Goal: Find specific page/section: Find specific page/section

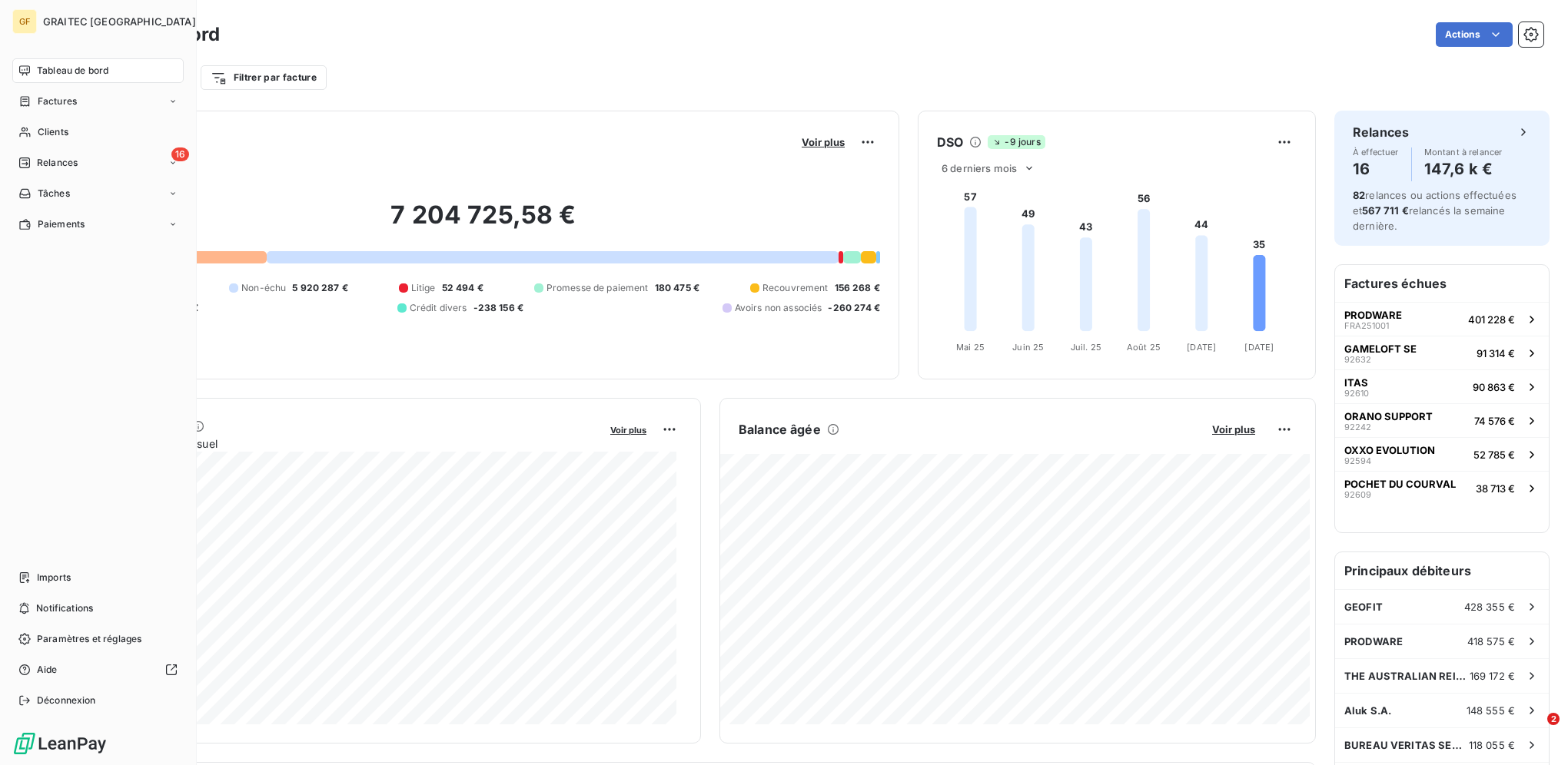
click at [40, 117] on nav "Tableau de bord Factures Clients 16 Relances Tâches Paiements" at bounding box center [97, 148] width 171 height 178
click at [43, 126] on span "Clients" at bounding box center [53, 132] width 31 height 14
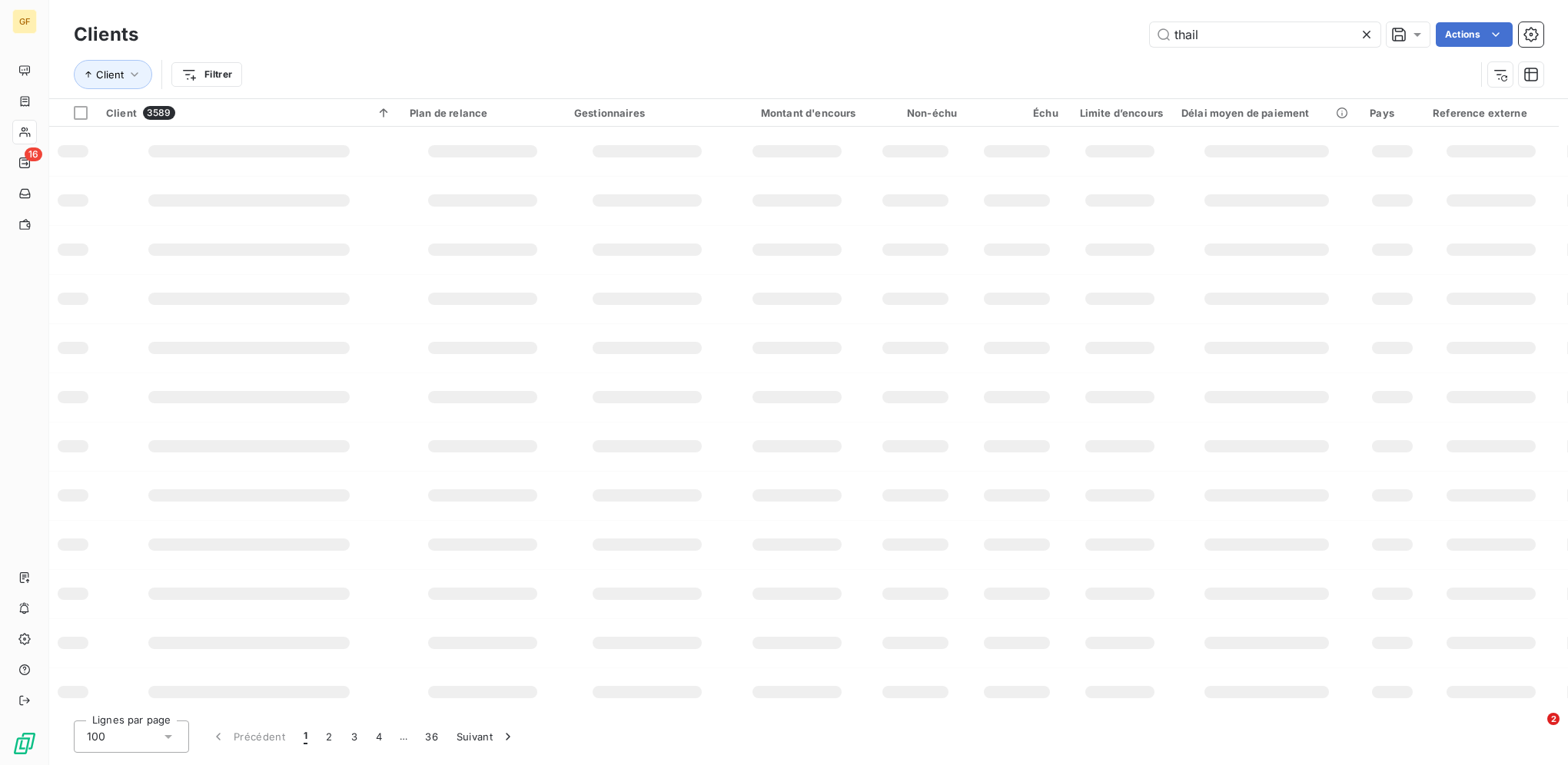
type input "thail"
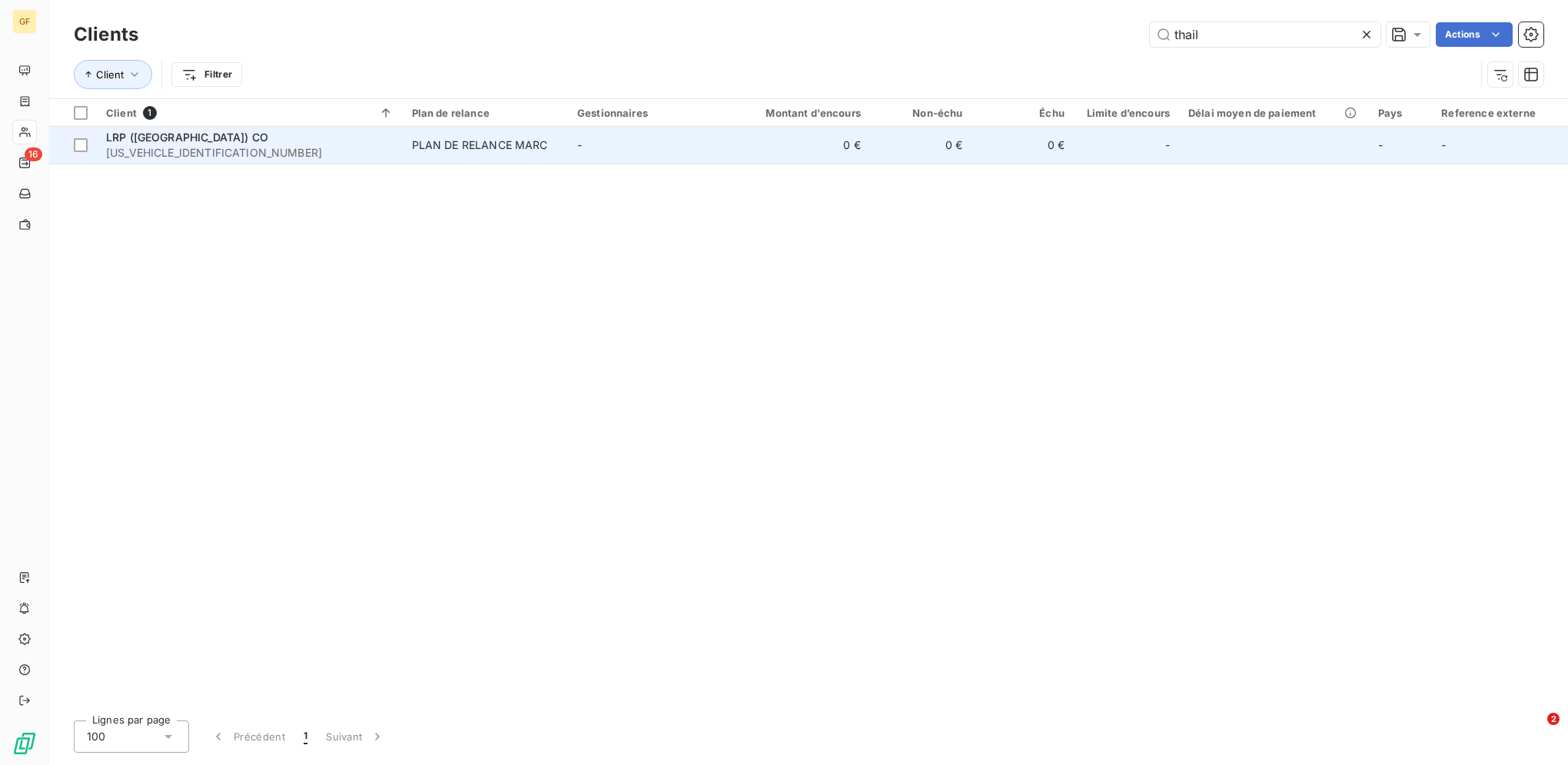
click at [568, 156] on td "PLAN DE RELANCE MARC" at bounding box center [485, 145] width 166 height 37
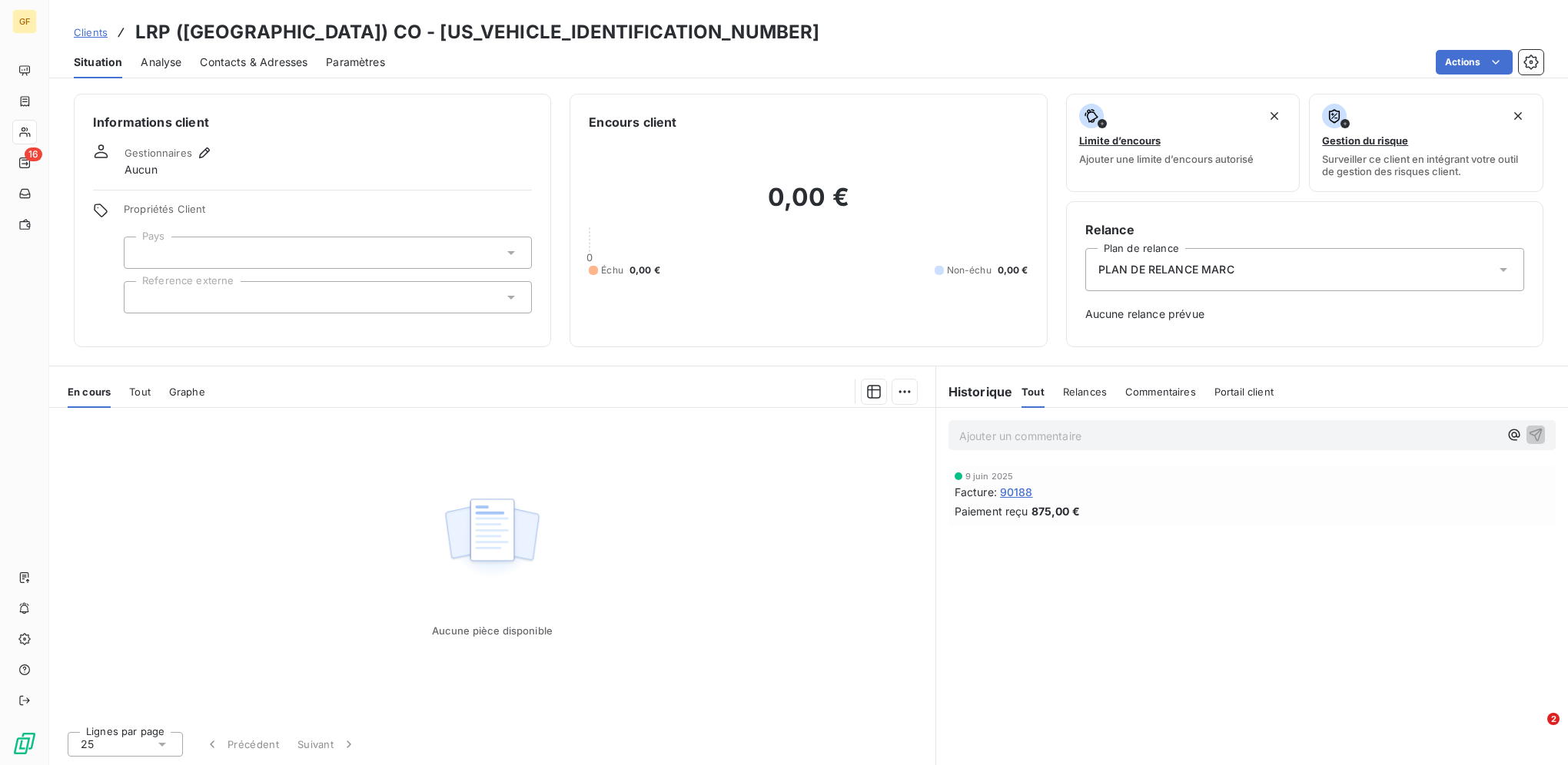
click at [91, 38] on span "Clients" at bounding box center [90, 32] width 34 height 12
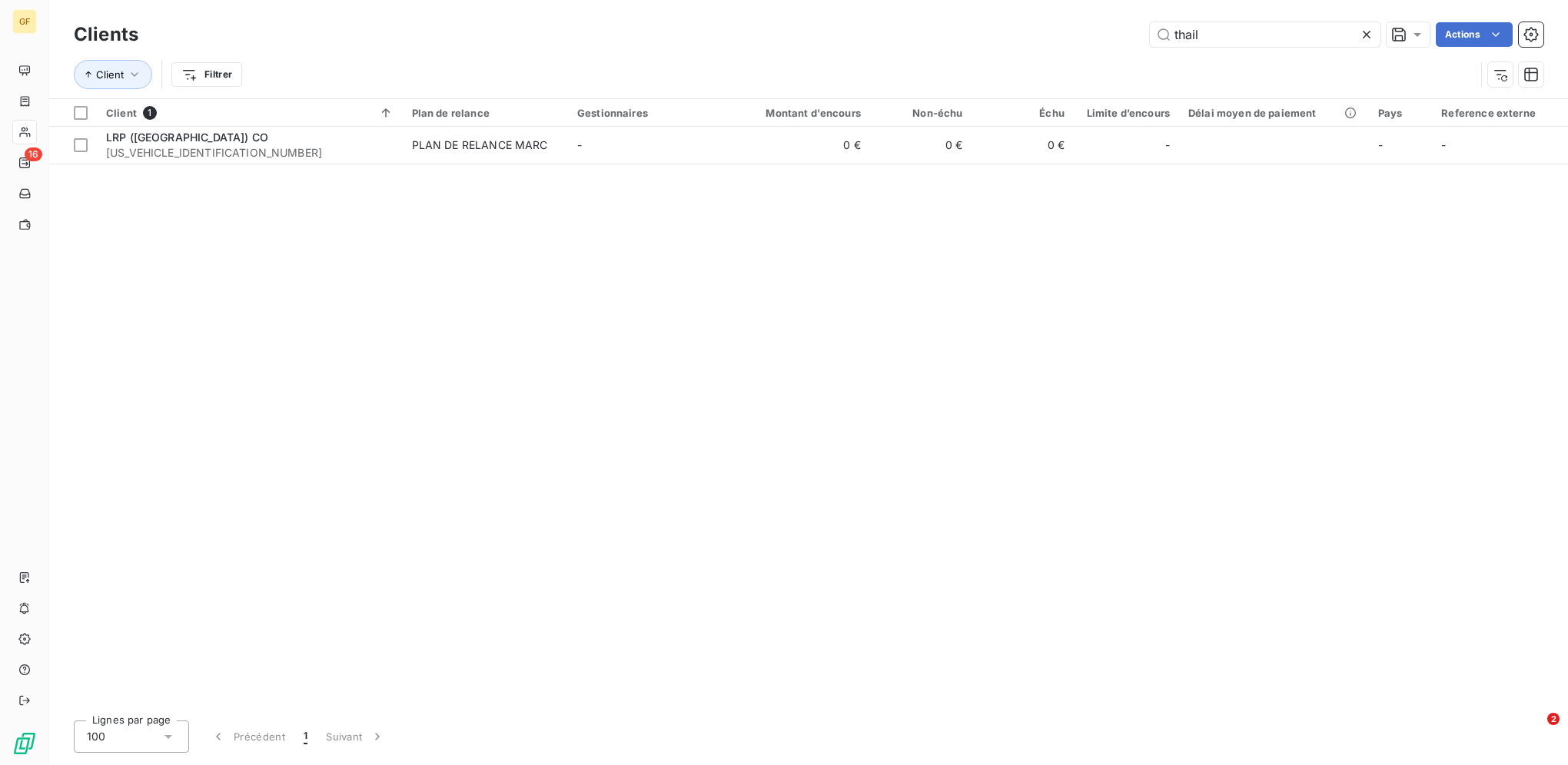
drag, startPoint x: 1231, startPoint y: 37, endPoint x: 1078, endPoint y: 17, distance: 154.3
click at [1089, 17] on div "Clients thail Actions Client Filtrer" at bounding box center [809, 49] width 1518 height 98
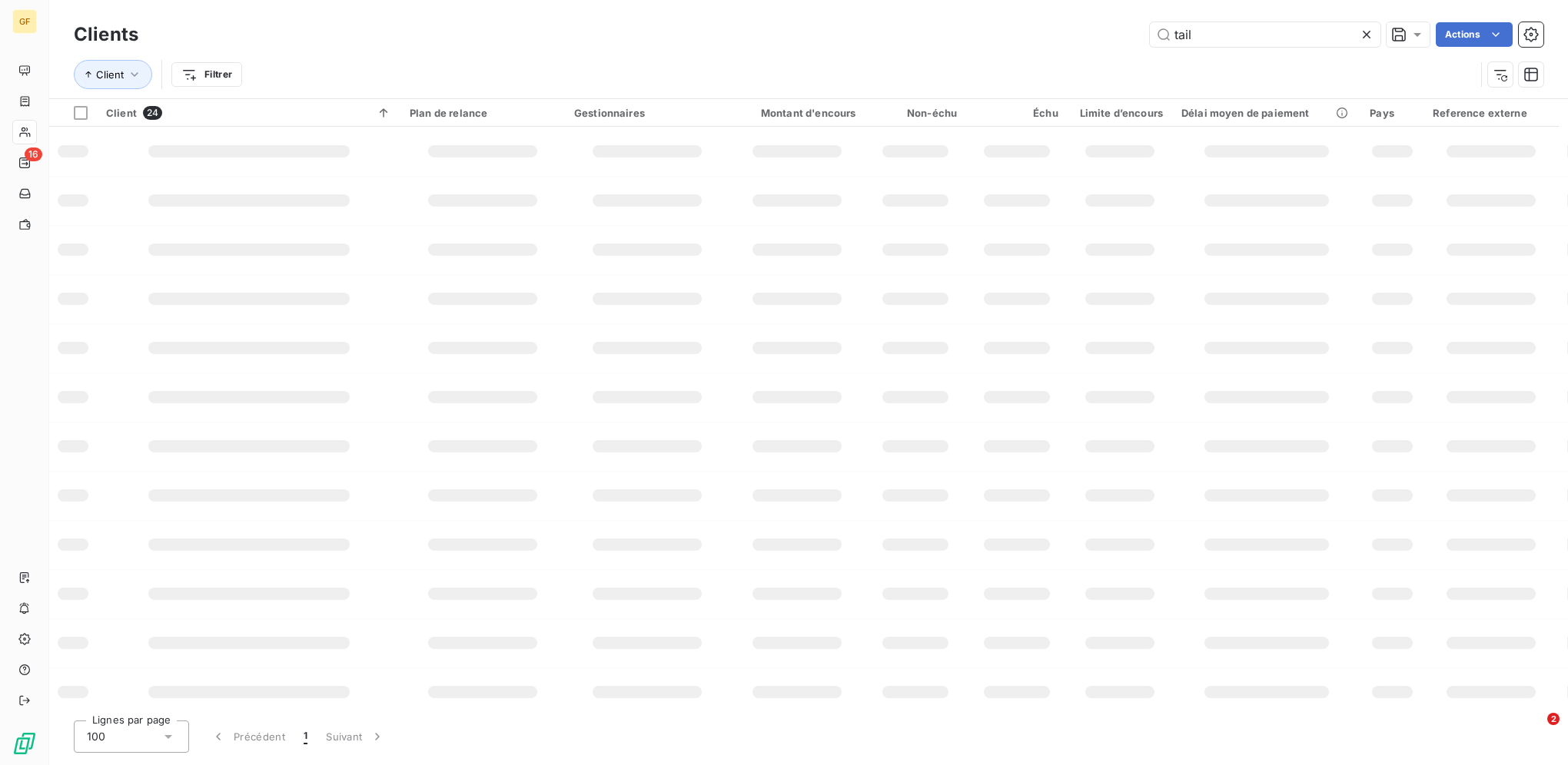
type input "tail"
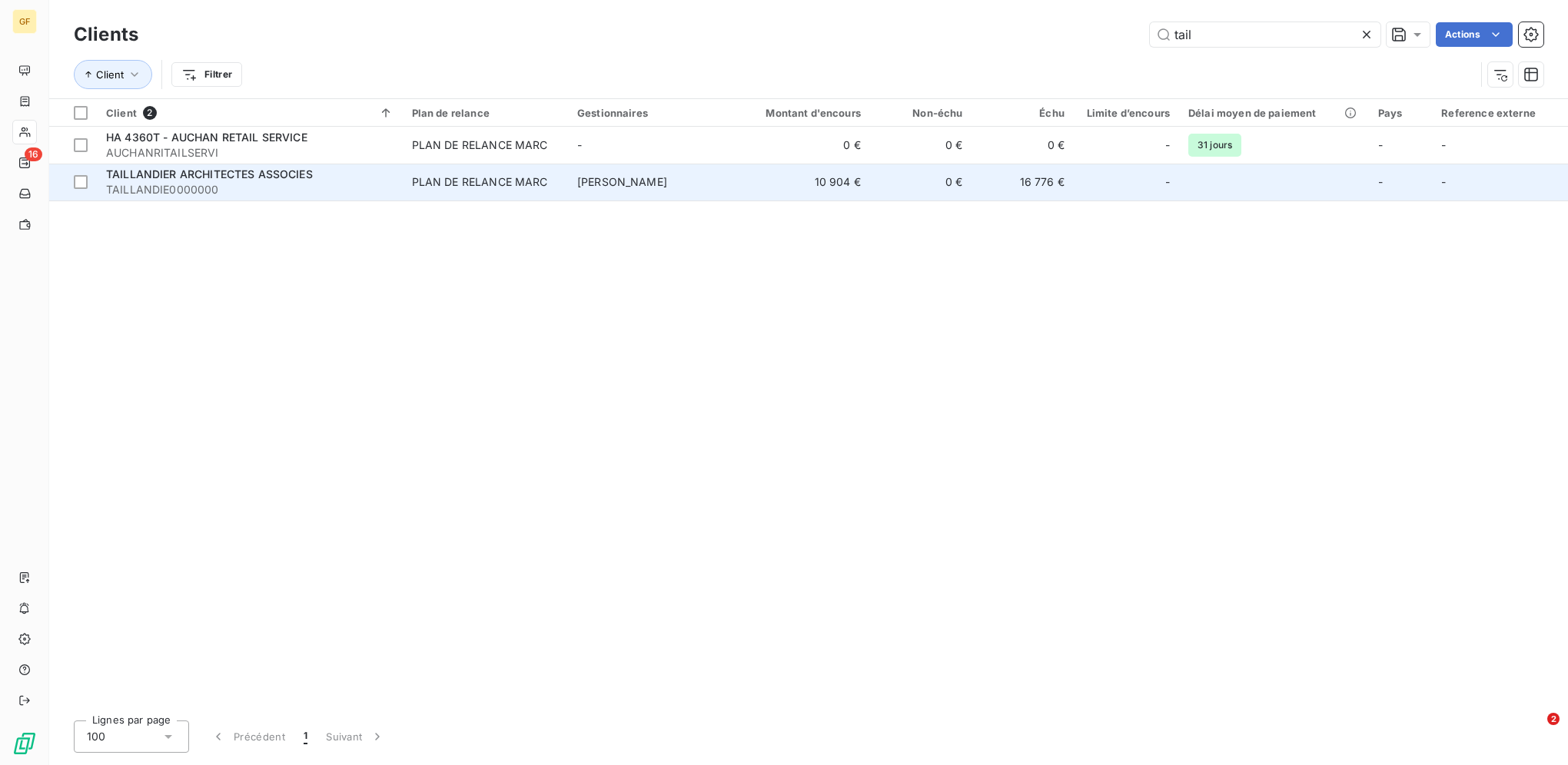
click at [703, 180] on td "[PERSON_NAME]" at bounding box center [650, 181] width 166 height 37
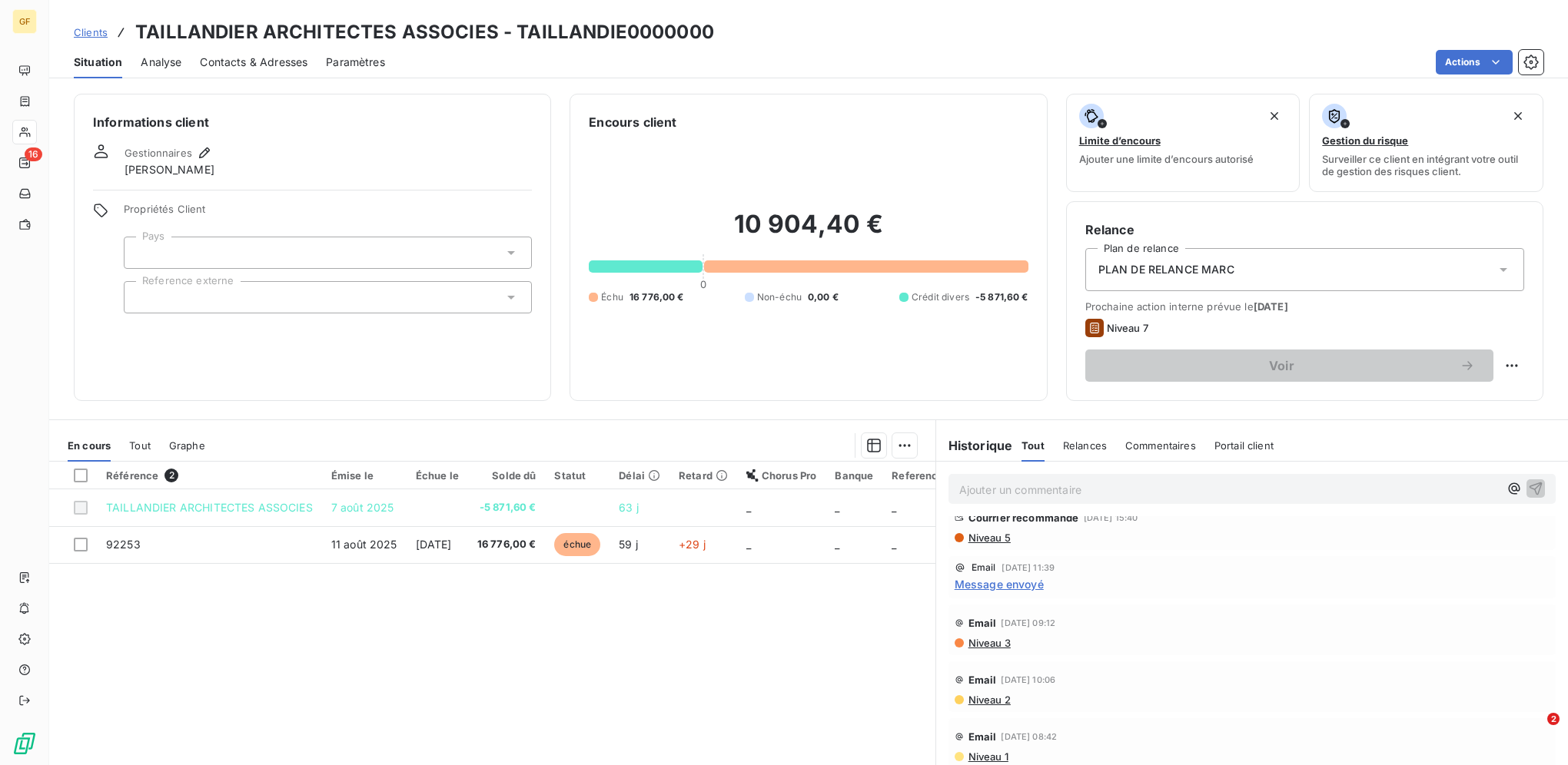
scroll to position [256, 0]
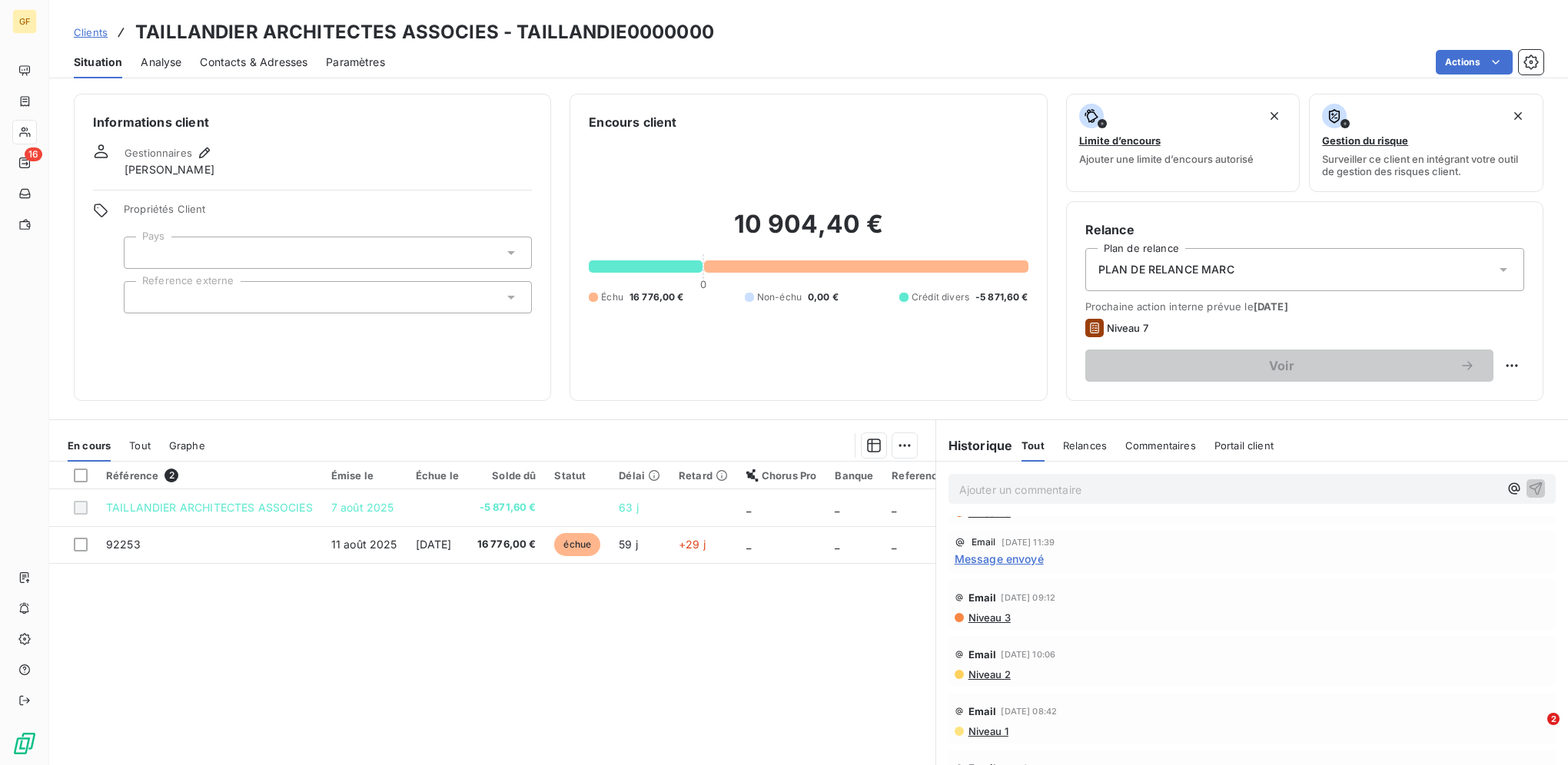
click at [1109, 43] on div "Clients TAILLANDIER ARCHITECTES ASSOCIES - TAILLANDIE0000000" at bounding box center [809, 33] width 1518 height 28
